Goal: Navigation & Orientation: Understand site structure

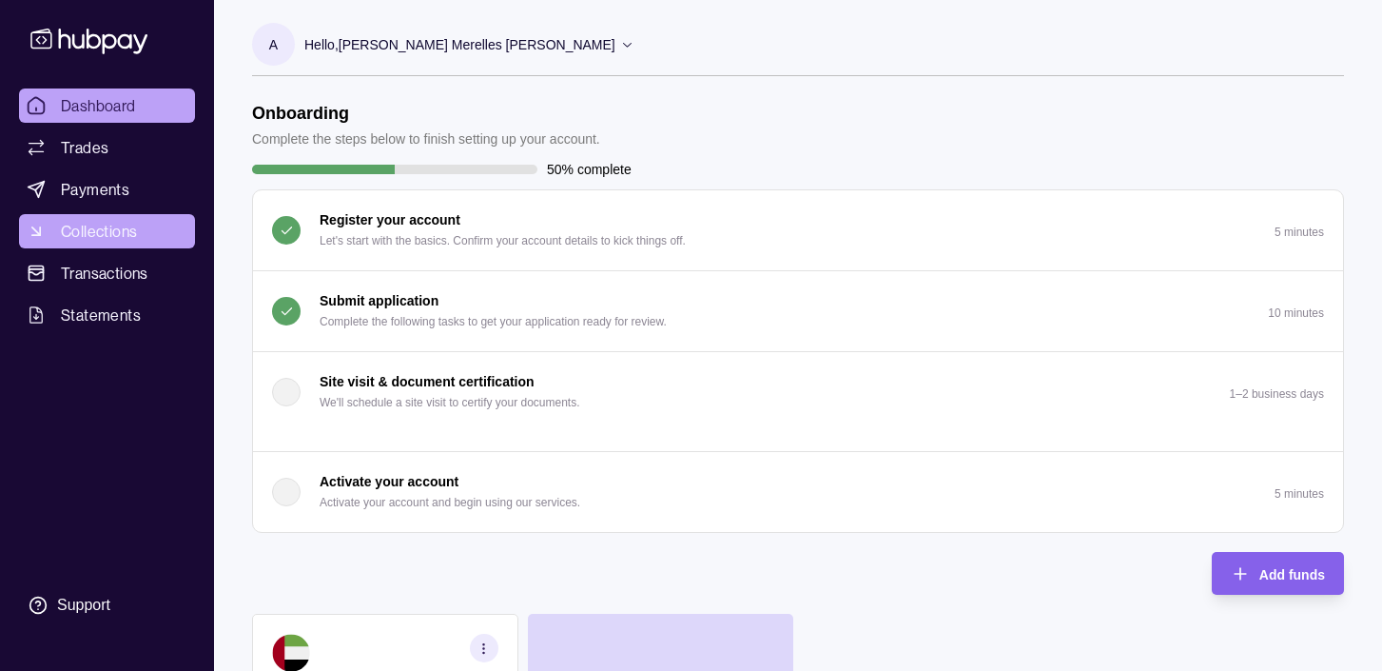
click at [111, 224] on span "Collections" at bounding box center [99, 231] width 76 height 23
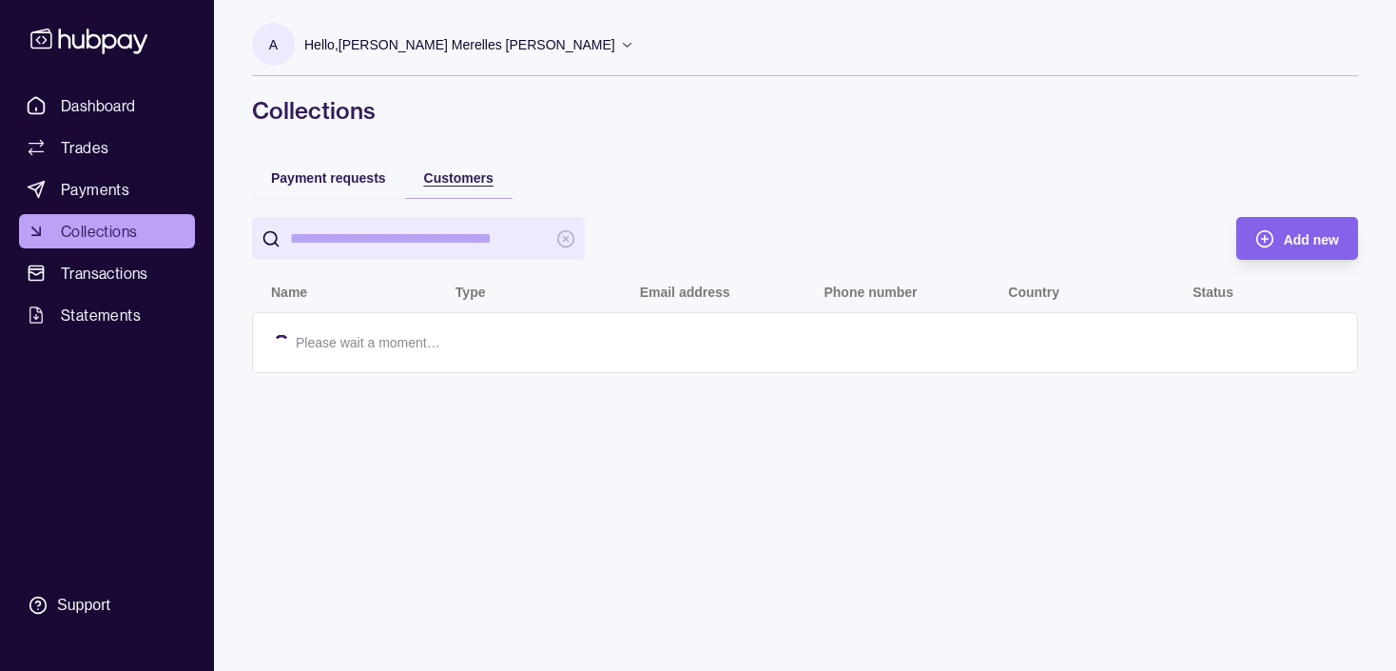
click at [457, 179] on span "Customers" at bounding box center [458, 177] width 69 height 15
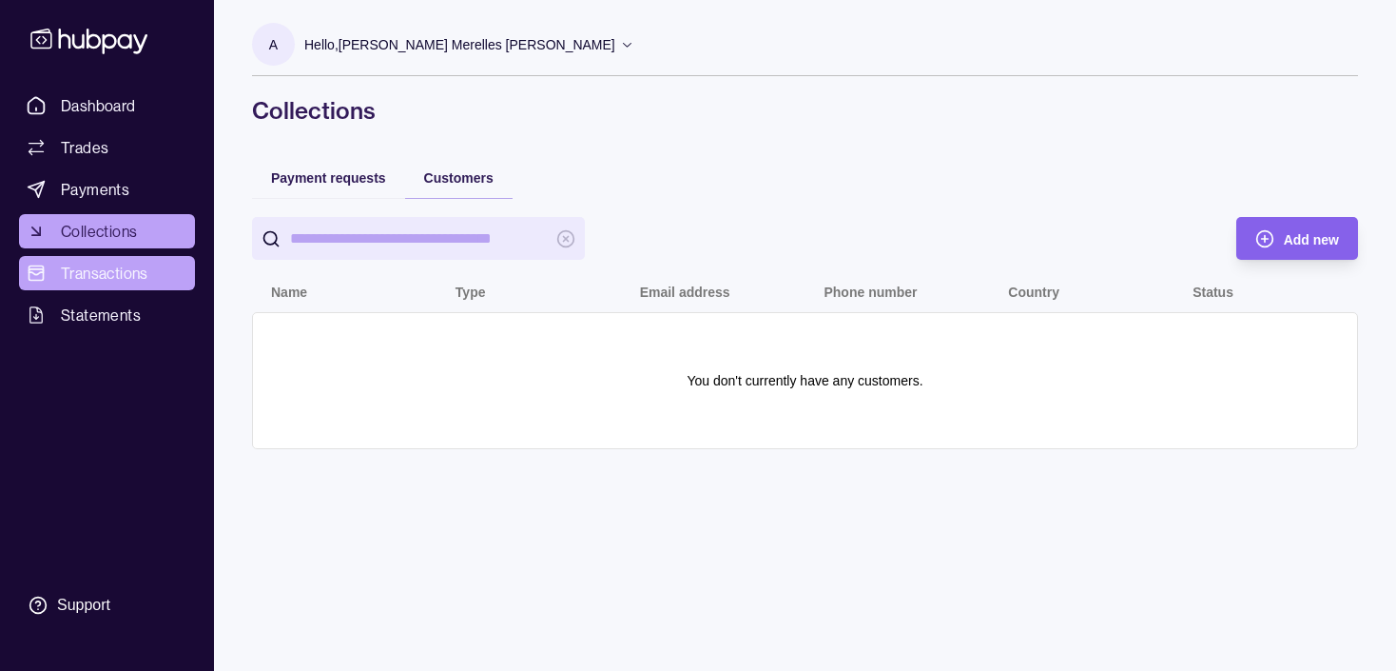
click at [104, 279] on span "Transactions" at bounding box center [104, 273] width 87 height 23
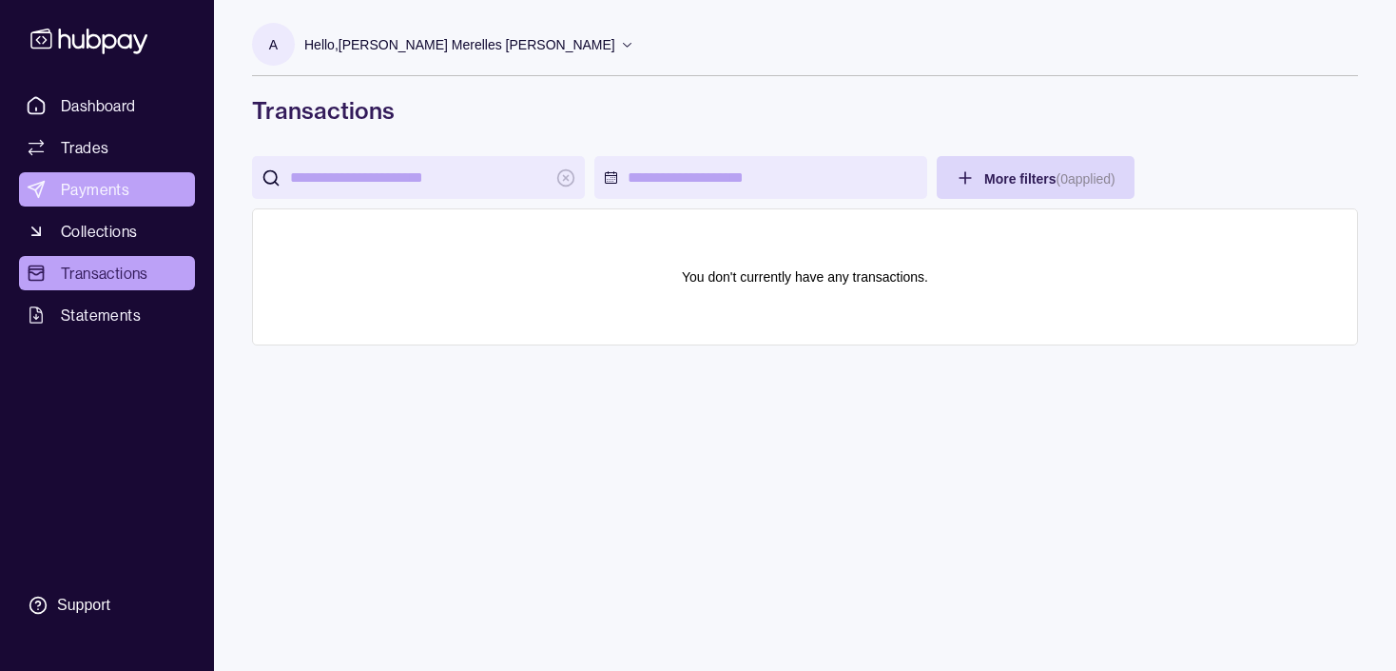
click at [93, 202] on link "Payments" at bounding box center [107, 189] width 176 height 34
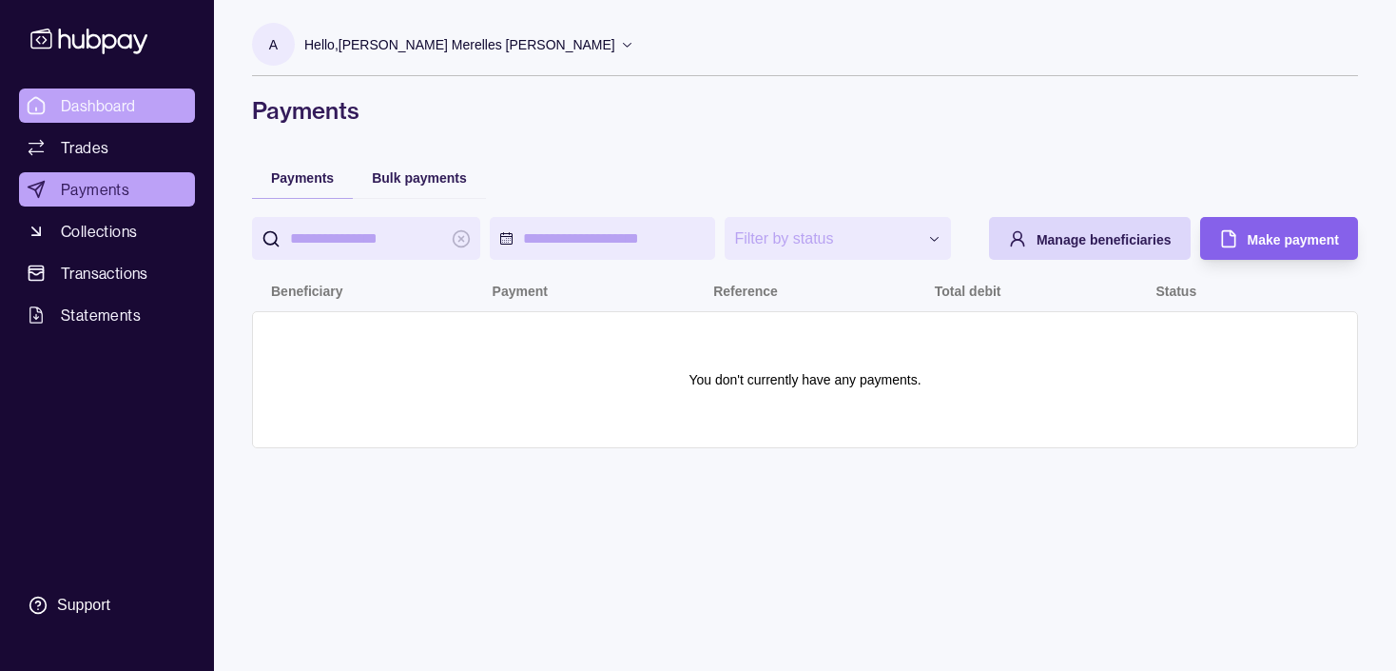
click at [107, 104] on span "Dashboard" at bounding box center [98, 105] width 75 height 23
